Goal: Information Seeking & Learning: Learn about a topic

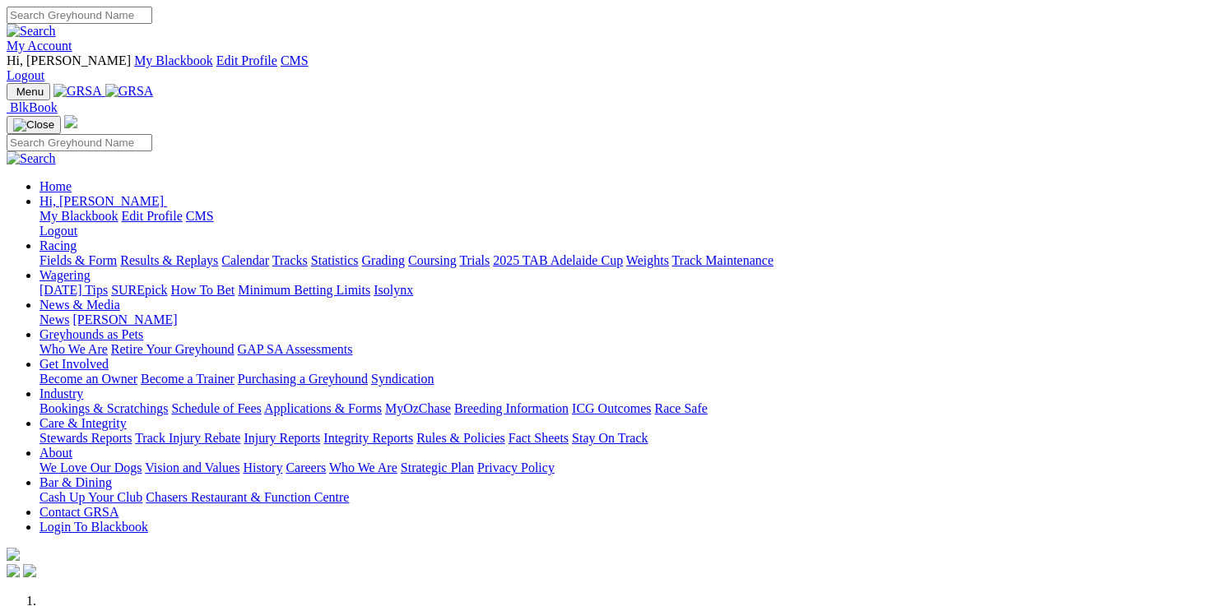
click at [127, 416] on link "Care & Integrity" at bounding box center [82, 423] width 87 height 14
click at [240, 431] on link "Track Injury Rebate" at bounding box center [187, 438] width 105 height 14
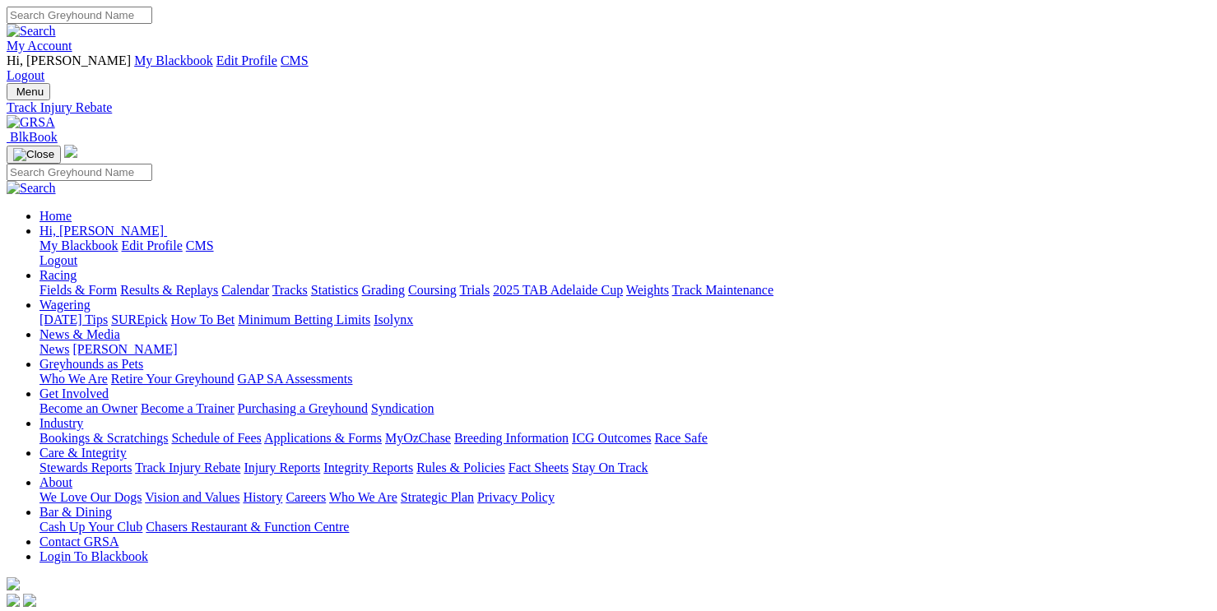
click at [505, 461] on link "Rules & Policies" at bounding box center [460, 468] width 89 height 14
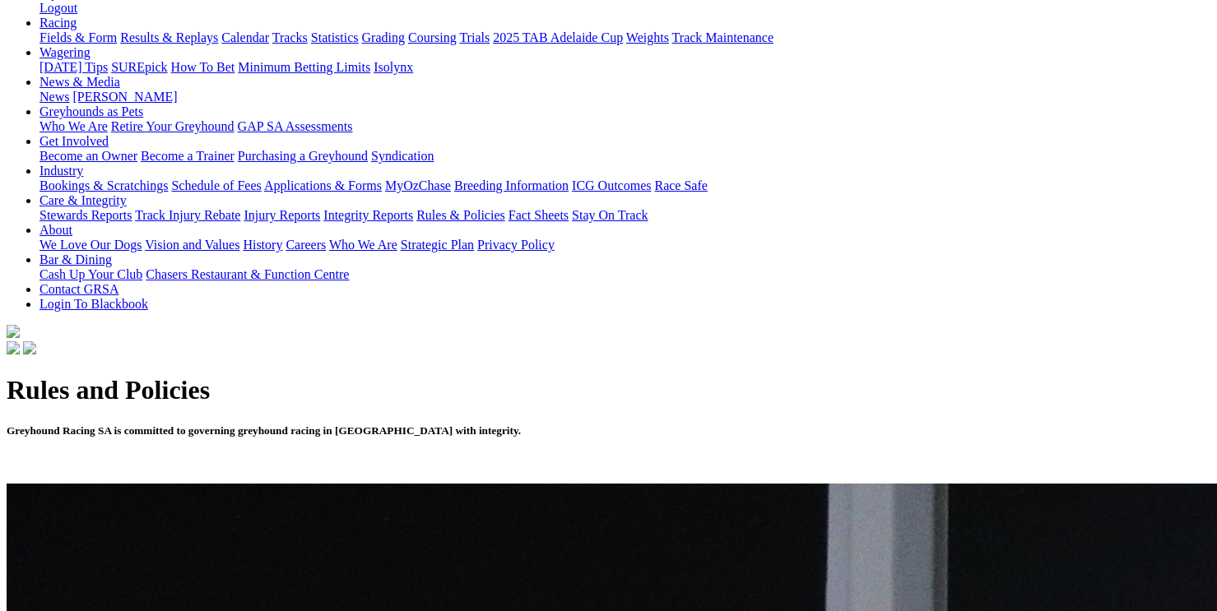
scroll to position [253, 0]
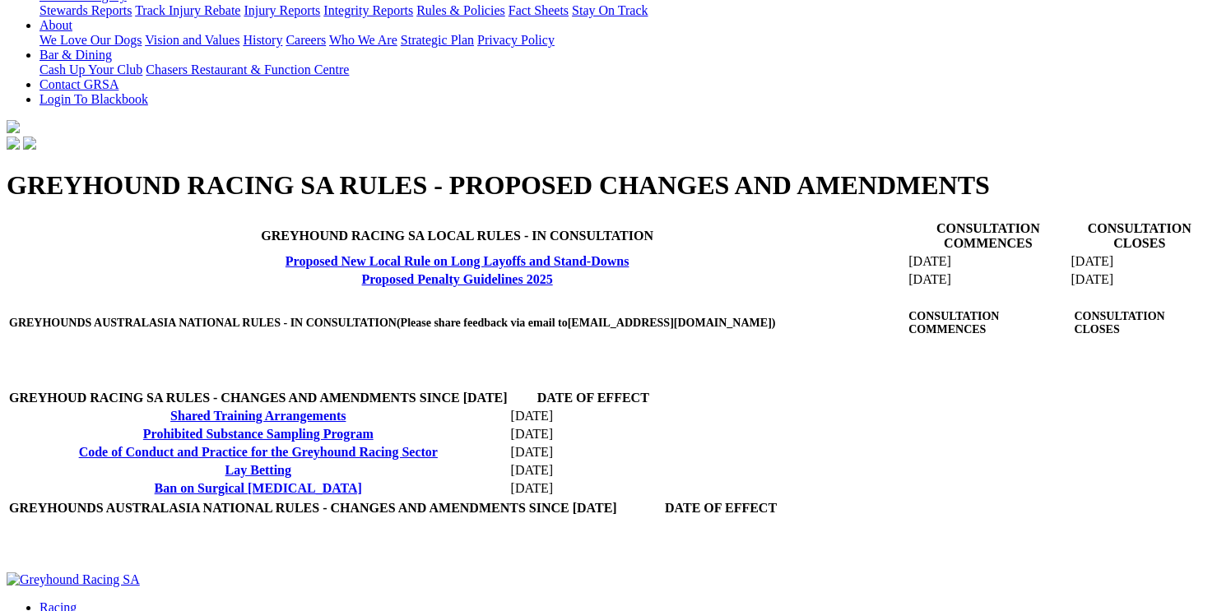
scroll to position [459, 0]
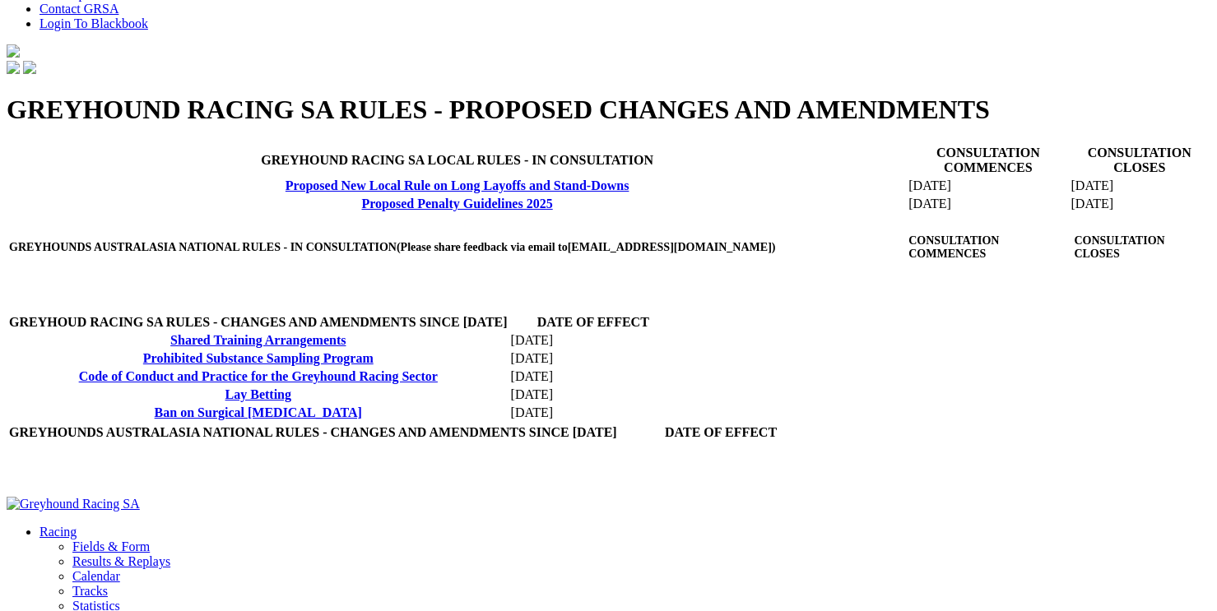
click at [286, 193] on link "Proposed New Local Rule on Long Layoffs and Stand-Downs" at bounding box center [458, 186] width 344 height 14
